Goal: Information Seeking & Learning: Learn about a topic

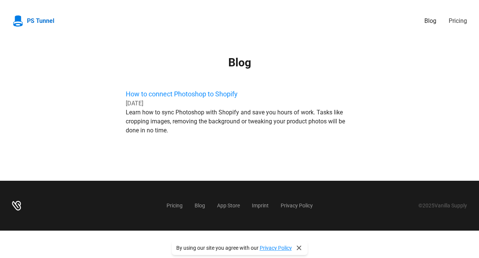
click at [431, 19] on link "Blog" at bounding box center [434, 20] width 18 height 9
click at [455, 21] on link "Pricing" at bounding box center [458, 20] width 18 height 9
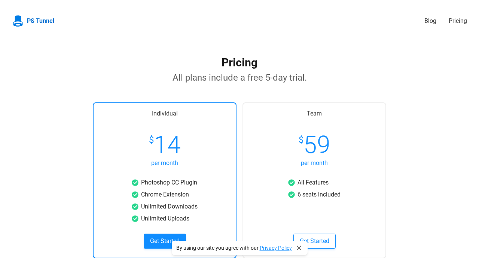
click at [30, 19] on span "PS Tunnel" at bounding box center [40, 20] width 27 height 9
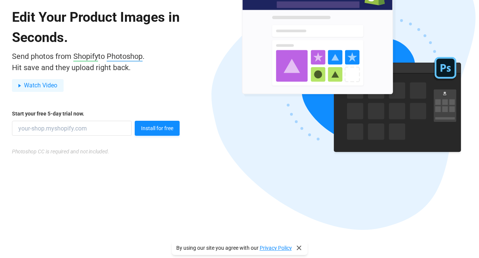
scroll to position [104, 0]
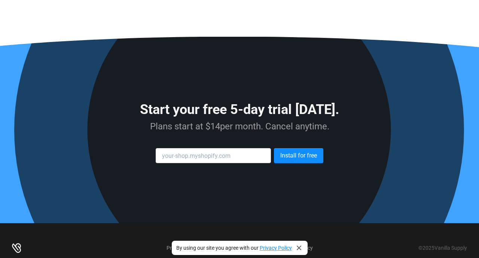
scroll to position [600, 0]
